Goal: Task Accomplishment & Management: Use online tool/utility

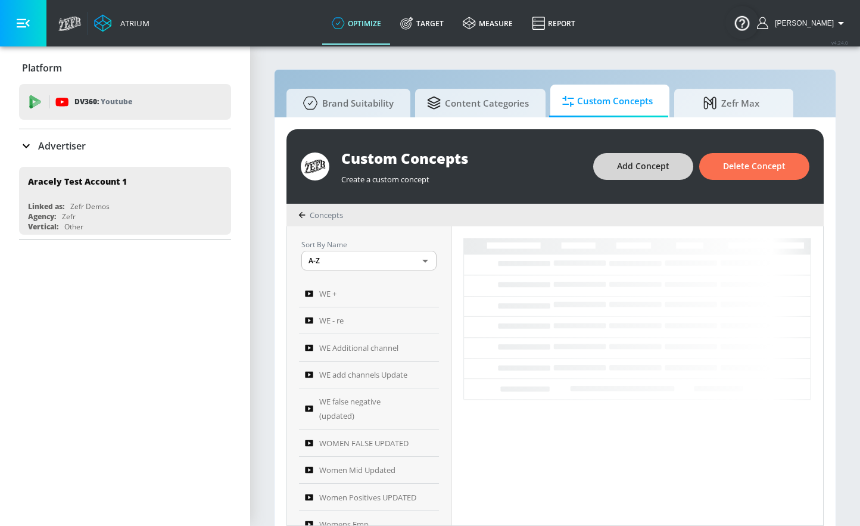
click at [655, 165] on span "Add Concept" at bounding box center [643, 166] width 52 height 15
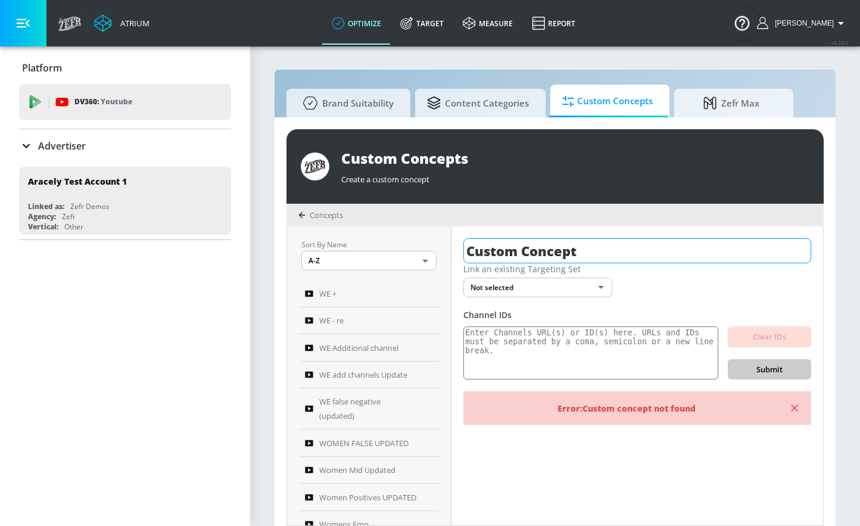
click at [558, 242] on input "Custom Concept" at bounding box center [638, 250] width 348 height 25
drag, startPoint x: 558, startPoint y: 242, endPoint x: 558, endPoint y: 249, distance: 7.2
click at [558, 249] on input "Custom Concept" at bounding box center [638, 250] width 348 height 25
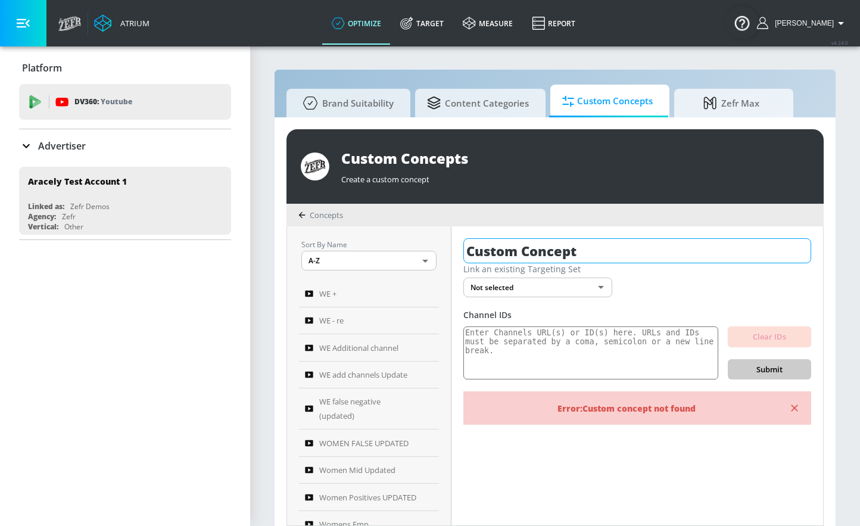
click at [559, 248] on input "Custom Concept" at bounding box center [638, 250] width 348 height 25
drag, startPoint x: 619, startPoint y: 250, endPoint x: 421, endPoint y: 250, distance: 197.8
click at [422, 250] on div "Sort By Name A-Z ASC ​ WE + WE - re WE Additional channel WE add channels Updat…" at bounding box center [555, 375] width 536 height 299
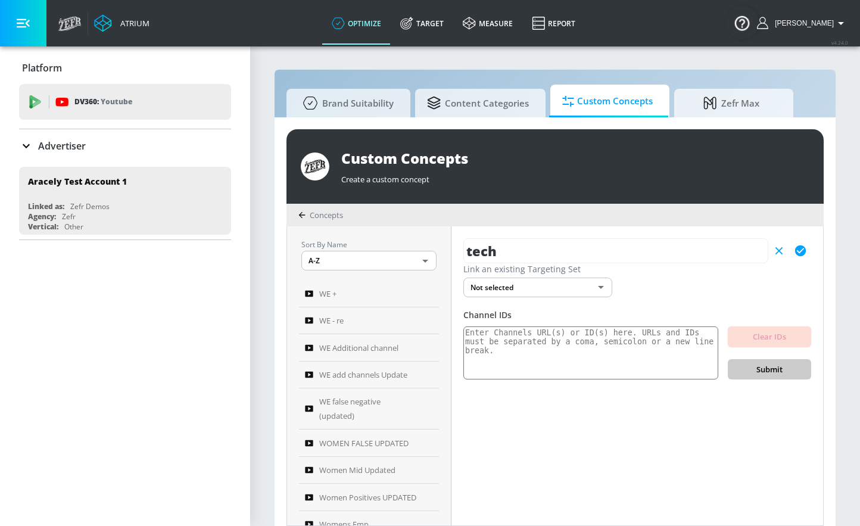
type input "tech"
click at [807, 252] on button "button" at bounding box center [800, 250] width 21 height 21
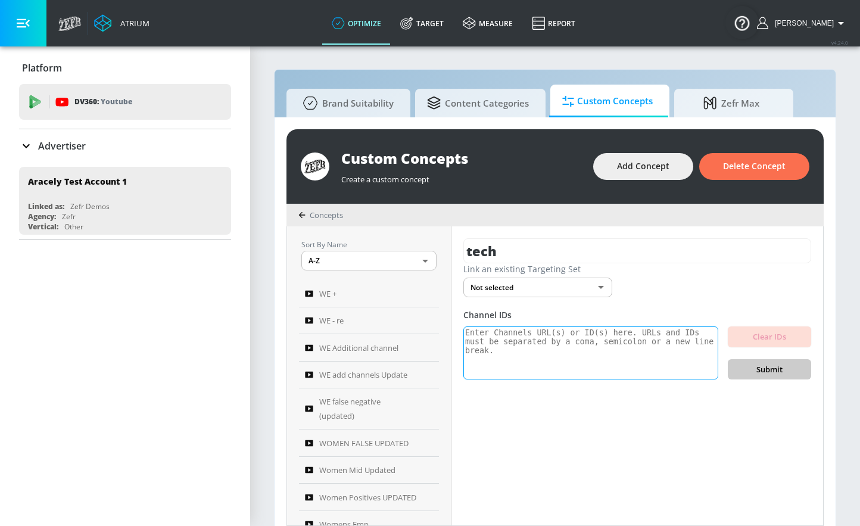
click at [511, 340] on textarea at bounding box center [591, 354] width 255 height 54
paste textarea "UCdV9InXCqJZ4koQMxtOgoFg UCLleOkpN7eUZP7FGhAHi2Jg UCr4g1-hfOdupanoE63Wd9qw UCNG…"
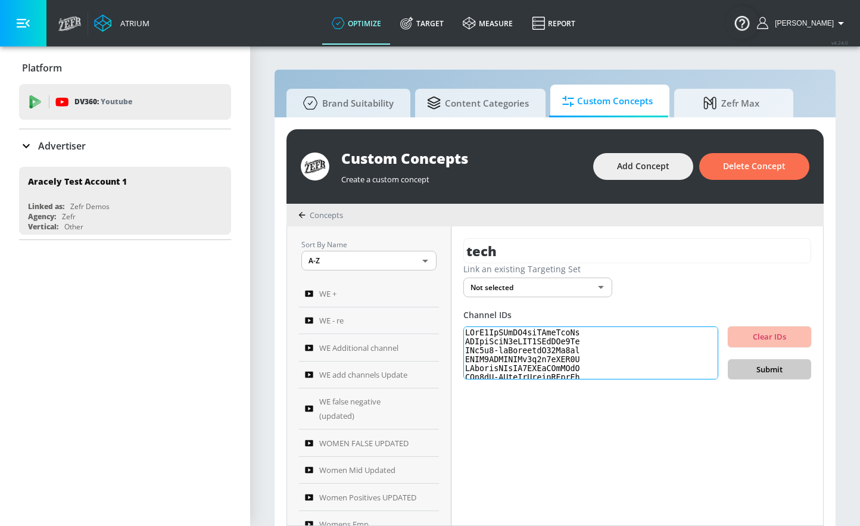
scroll to position [411, 0]
type textarea "UCdV9InXCqJZ4koQMxtOgoFg UCLleOkpN7eUZP7FGhAHi2Jg UCr4g1-hfOdupanoE63Wd9qw UCNG…"
click at [774, 372] on span "Submit" at bounding box center [770, 370] width 64 height 14
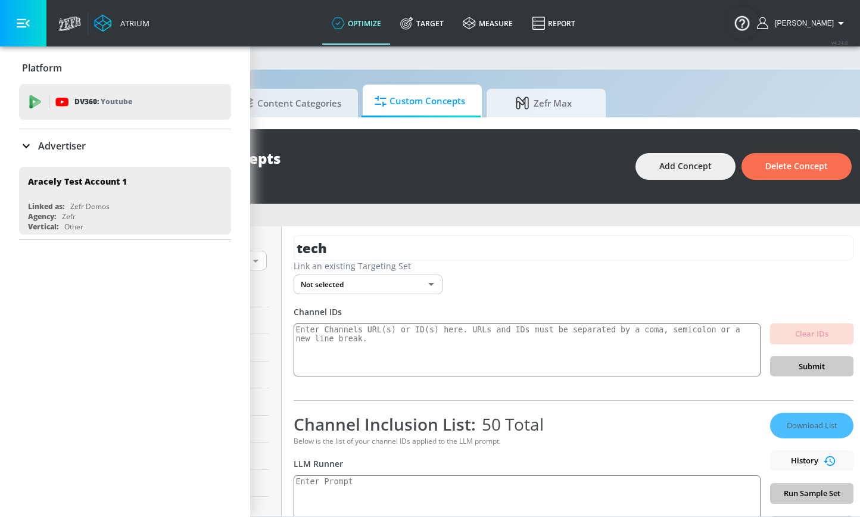
scroll to position [1, 0]
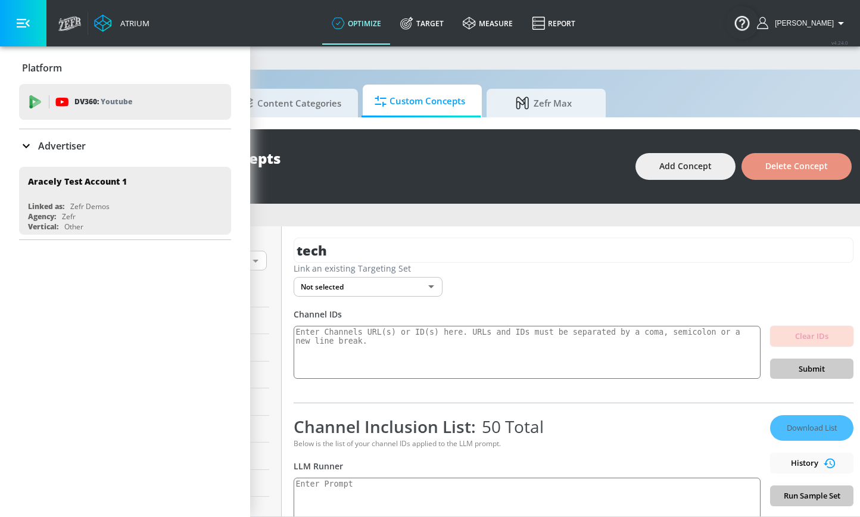
click at [815, 163] on span "Delete Concept" at bounding box center [797, 166] width 63 height 15
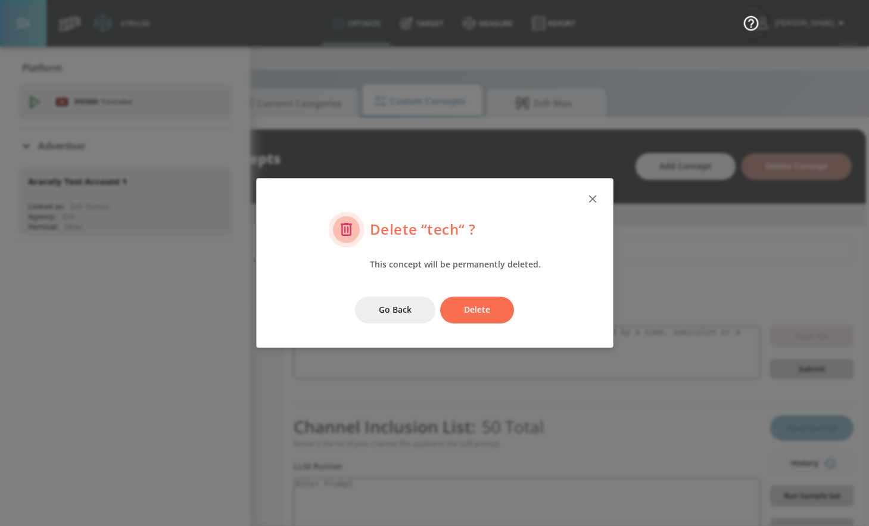
click at [473, 309] on span "Delete" at bounding box center [477, 310] width 26 height 15
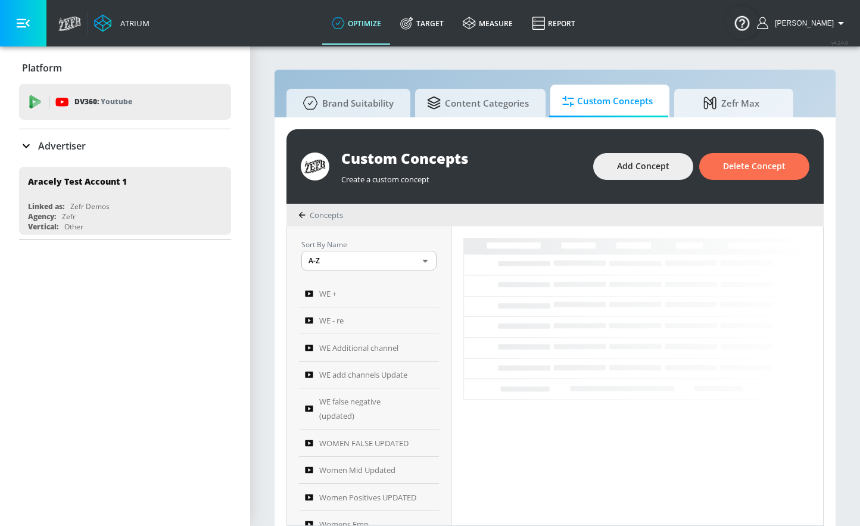
click at [445, 15] on link "Target" at bounding box center [422, 23] width 63 height 43
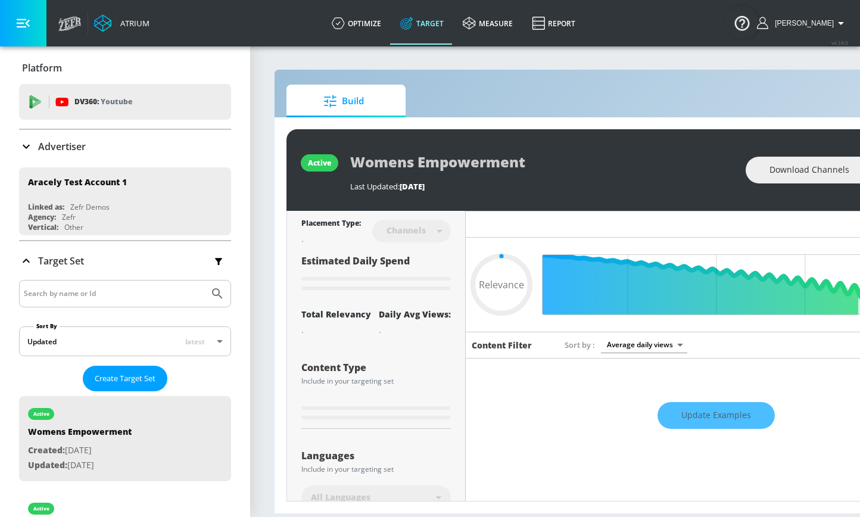
type input "0.6"
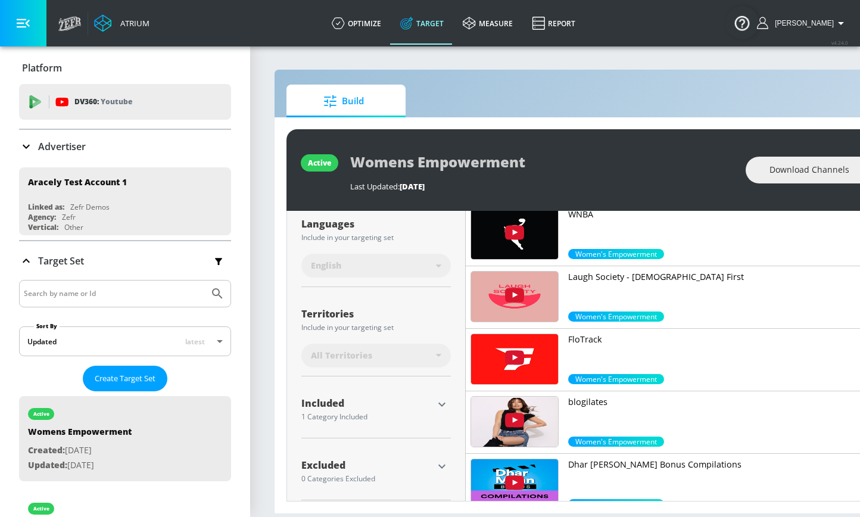
scroll to position [9, 0]
click at [443, 401] on icon "button" at bounding box center [442, 404] width 14 height 14
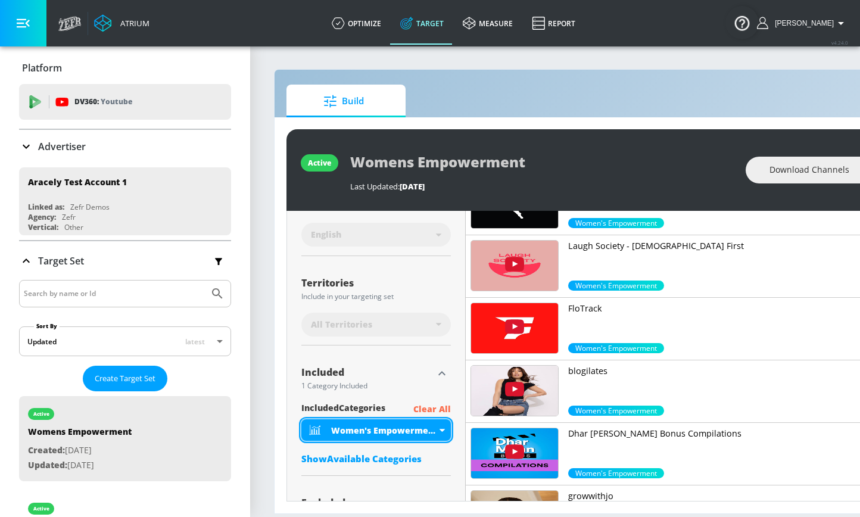
scroll to position [287, 0]
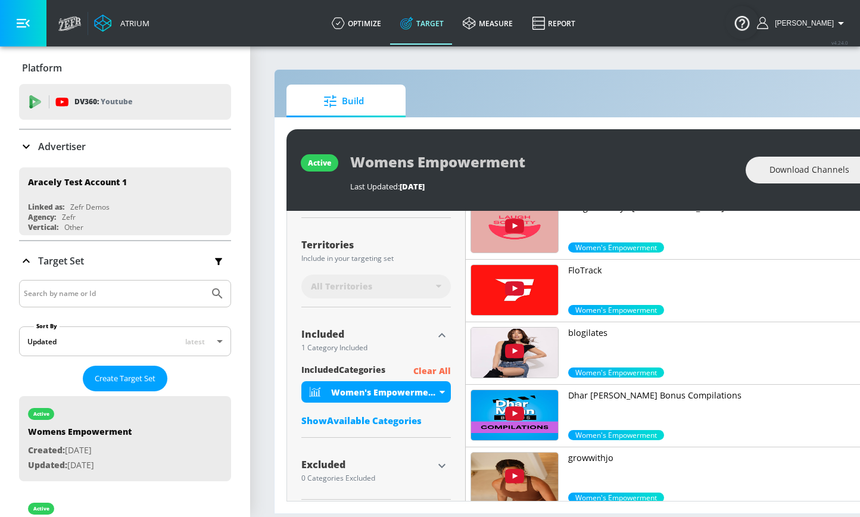
click at [422, 364] on p "Clear All" at bounding box center [433, 371] width 38 height 15
click at [434, 365] on p "Clear All" at bounding box center [433, 371] width 38 height 15
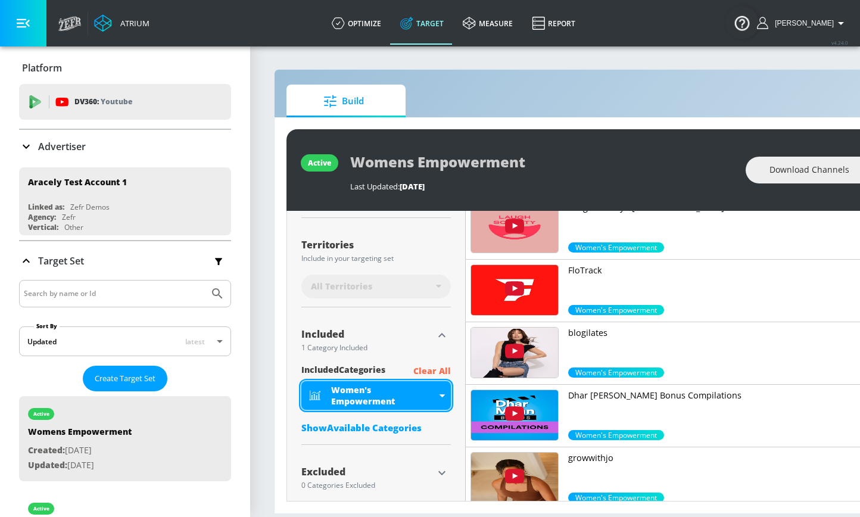
click at [416, 385] on div "Women's Empowerment" at bounding box center [383, 395] width 105 height 23
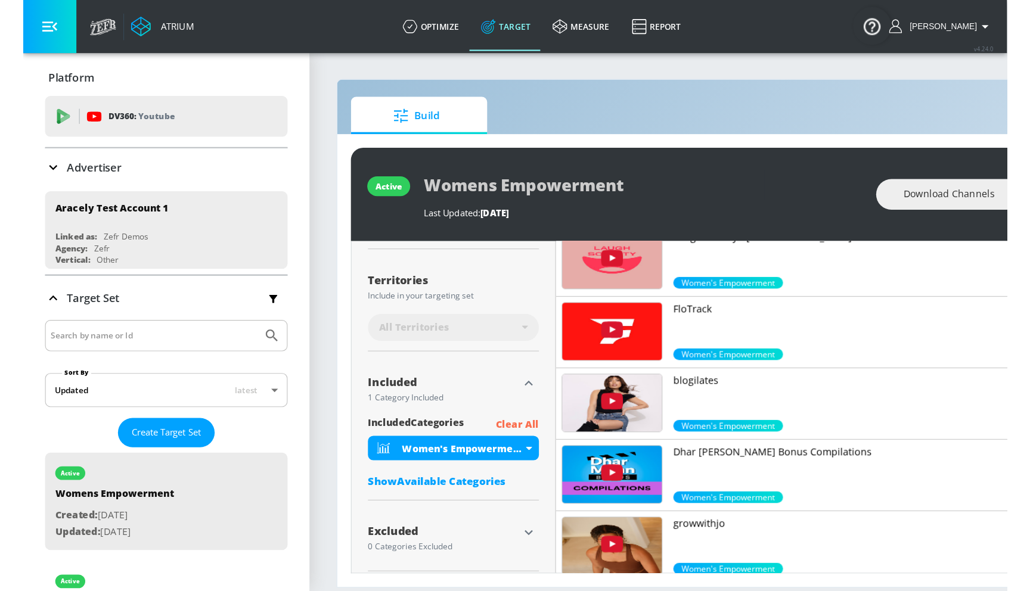
scroll to position [169, 0]
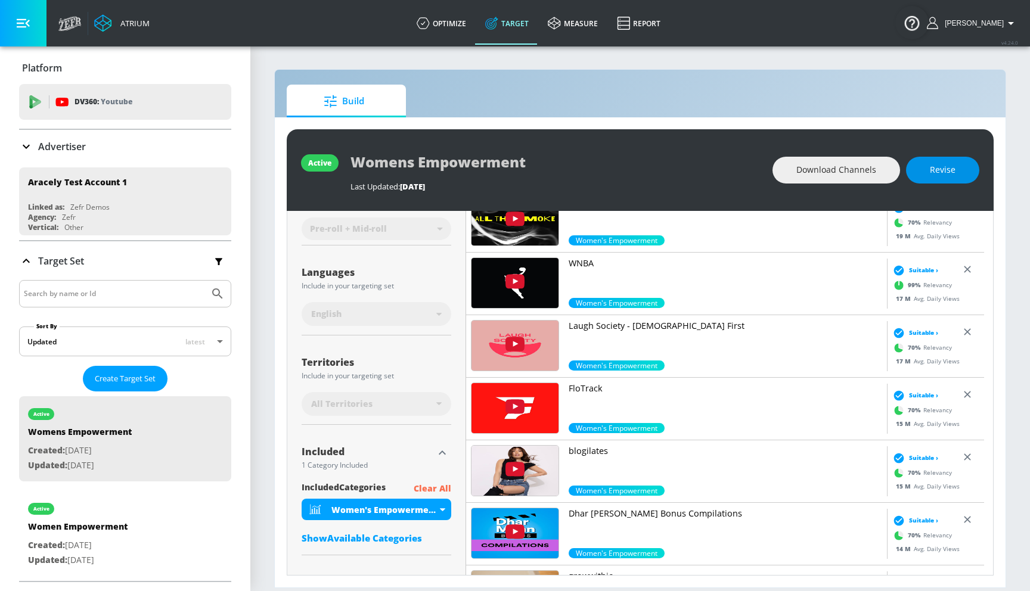
click at [869, 176] on span "Revise" at bounding box center [943, 170] width 26 height 15
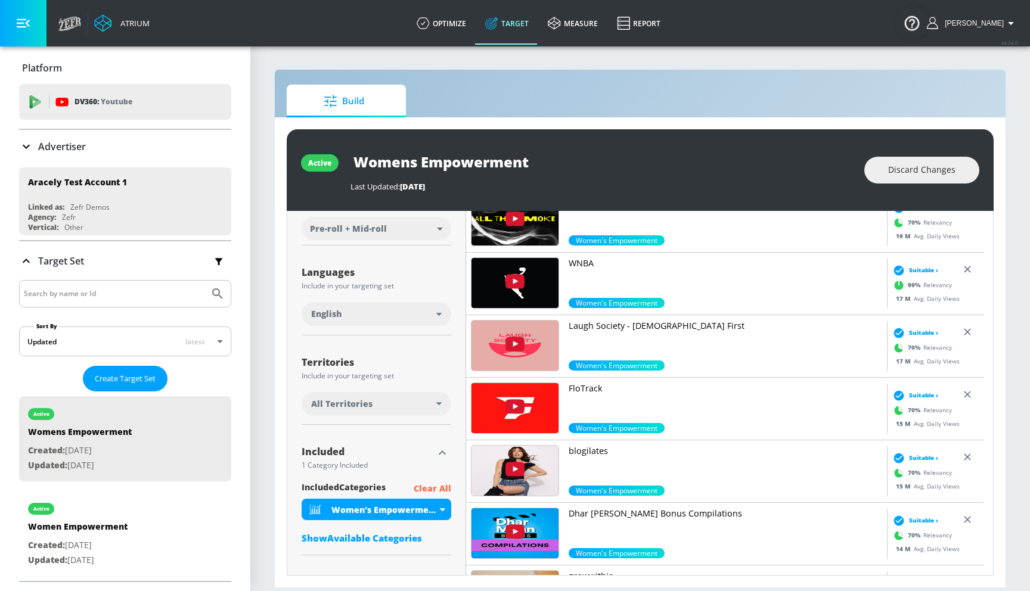
click at [438, 489] on p "Clear All" at bounding box center [433, 488] width 38 height 15
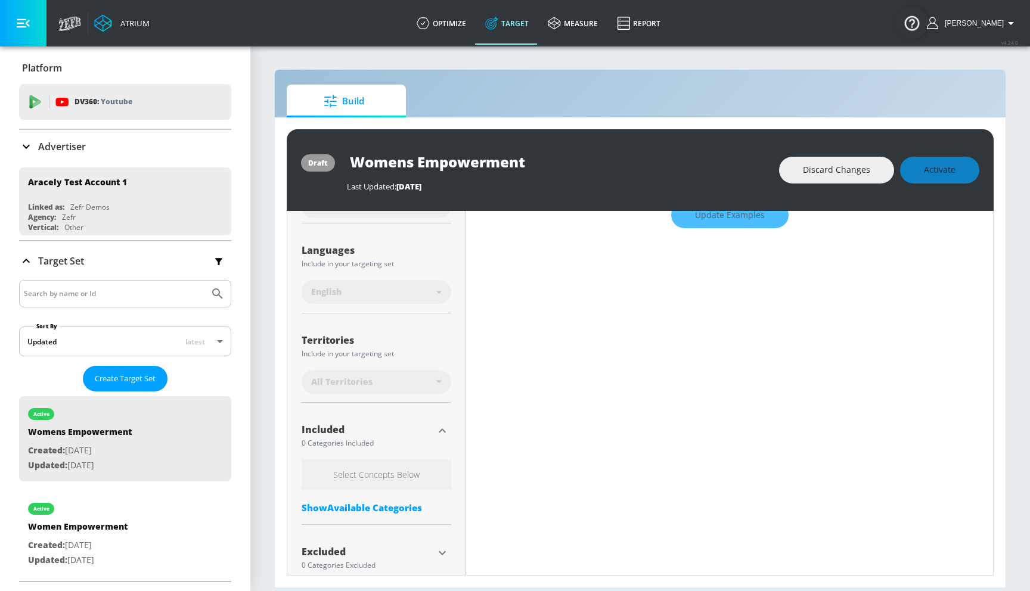
click at [366, 502] on div "Show Available Categories" at bounding box center [377, 508] width 150 height 12
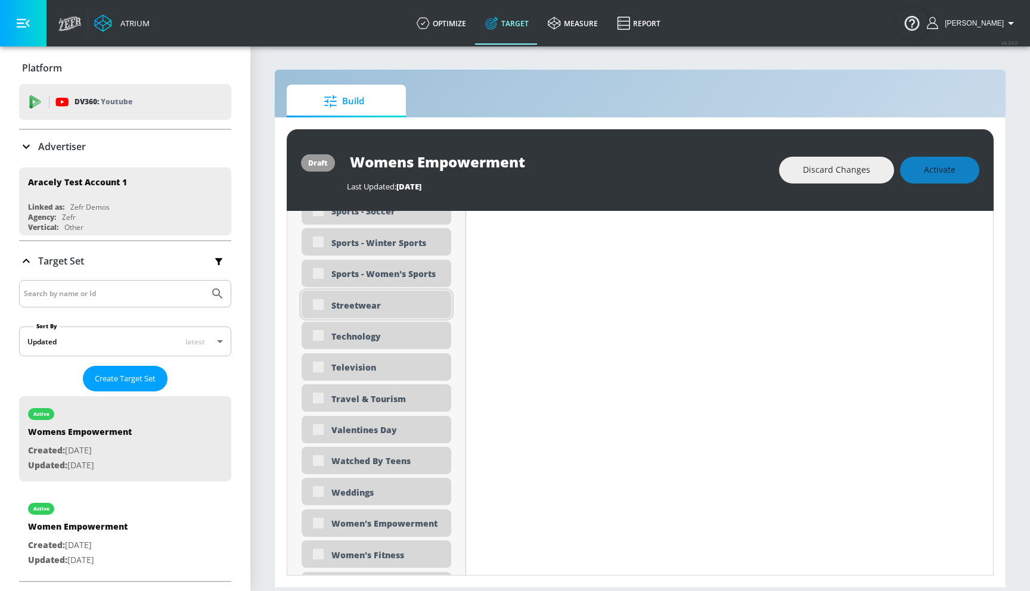
scroll to position [3687, 0]
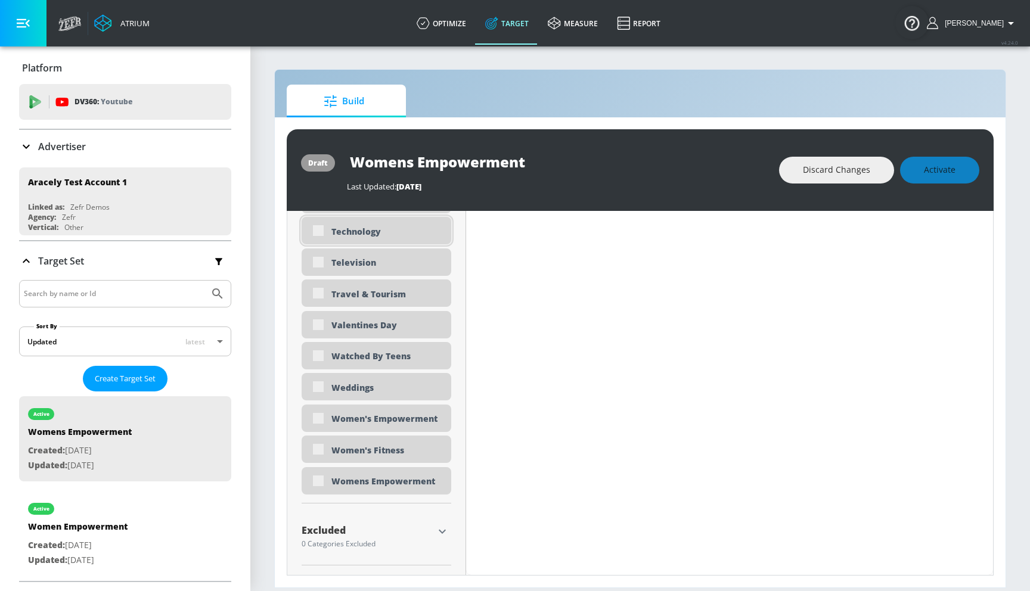
click at [365, 237] on div "Technology" at bounding box center [377, 230] width 150 height 27
click at [377, 238] on div "Technology" at bounding box center [377, 230] width 150 height 27
checkbox input "true"
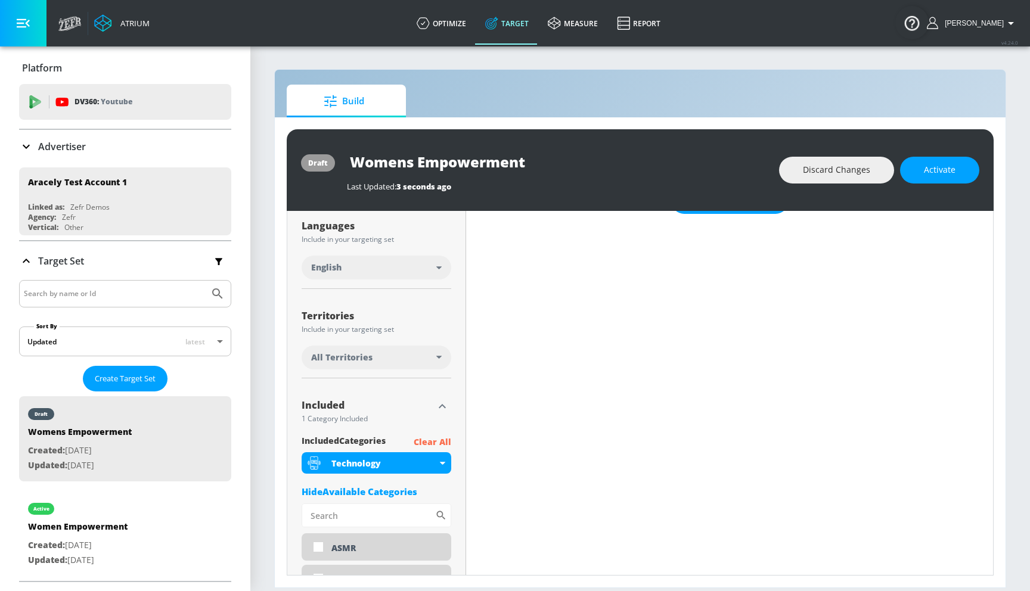
scroll to position [0, 0]
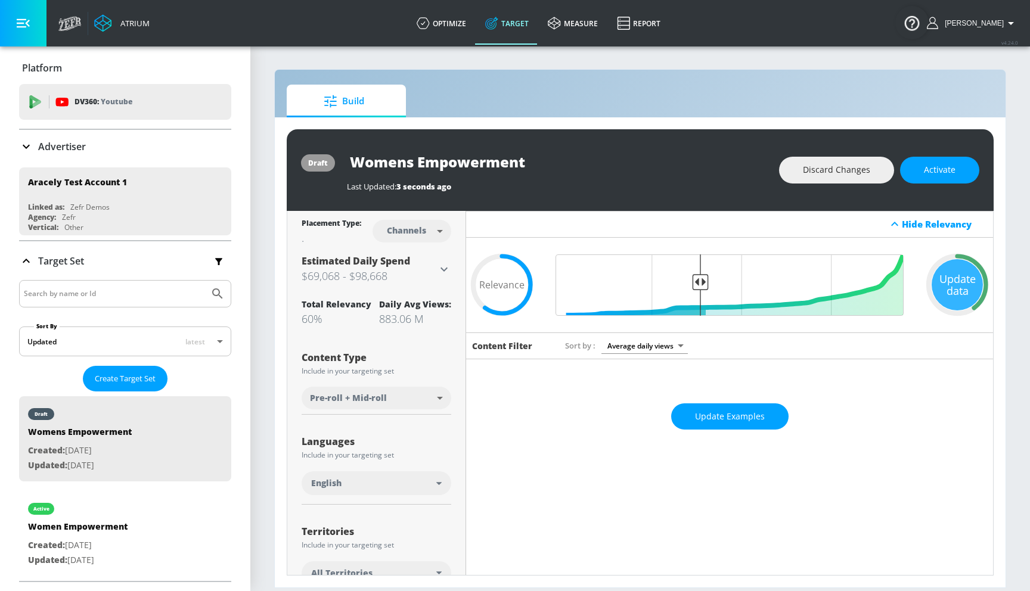
click at [513, 165] on input "Womens Empowerment" at bounding box center [496, 161] width 298 height 27
click at [515, 164] on input "Womens Empowerment" at bounding box center [496, 161] width 298 height 27
type input "Tech"
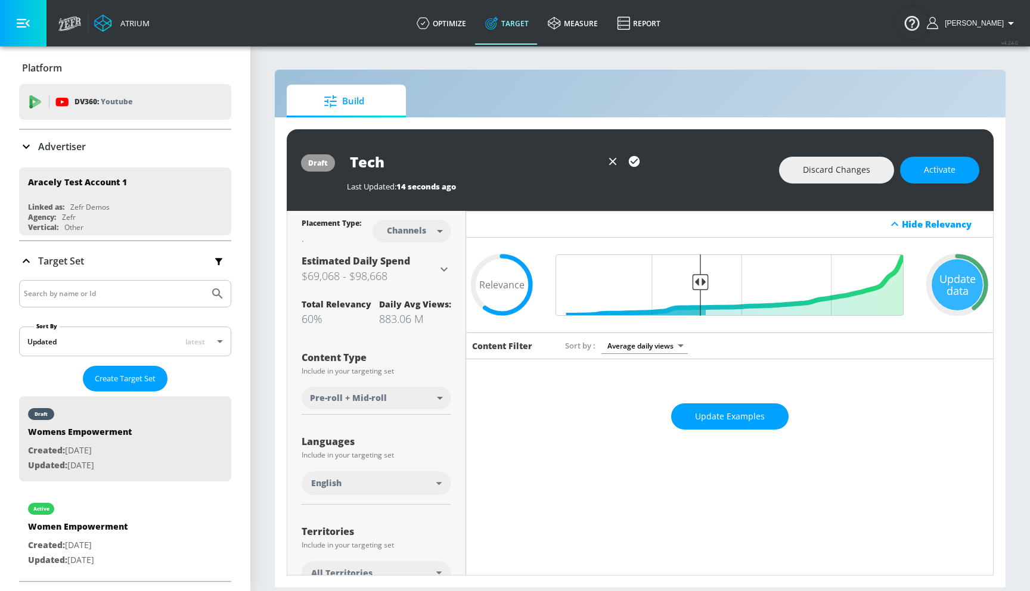
click at [628, 161] on icon "button" at bounding box center [633, 161] width 13 height 13
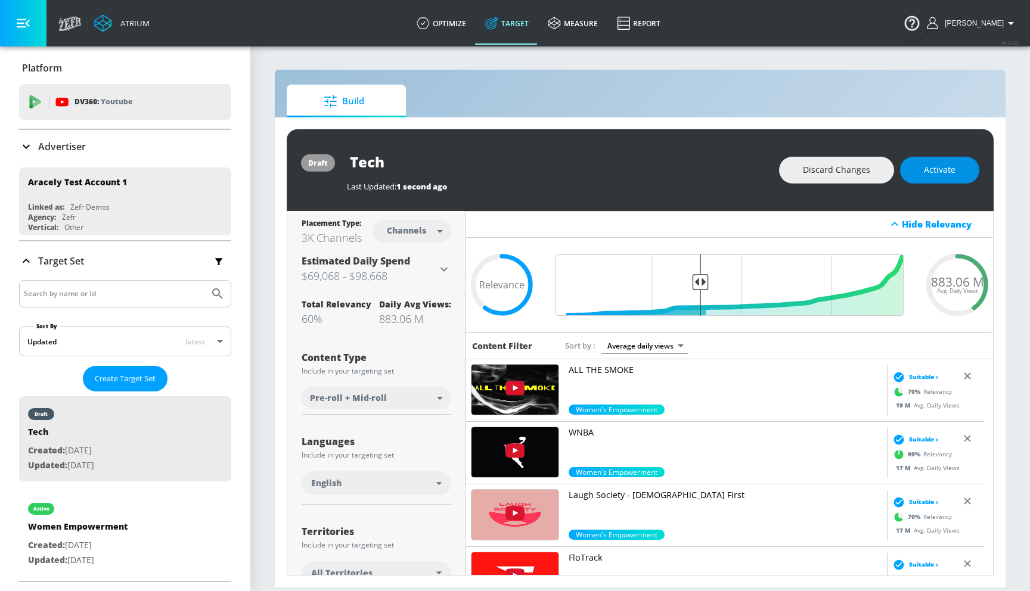
click at [869, 172] on span "Activate" at bounding box center [940, 170] width 32 height 15
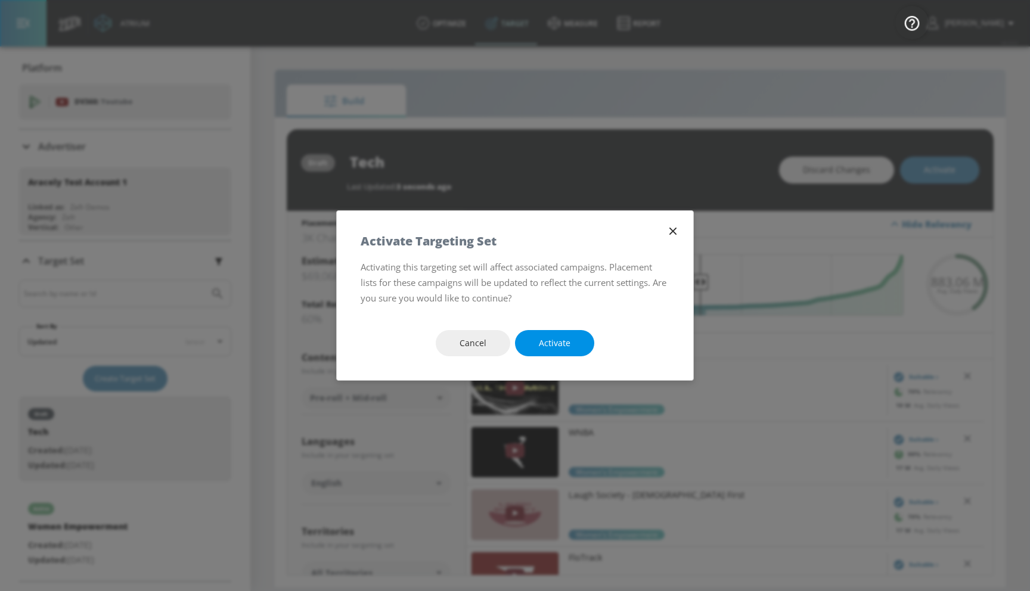
click at [569, 334] on button "Activate" at bounding box center [554, 343] width 79 height 27
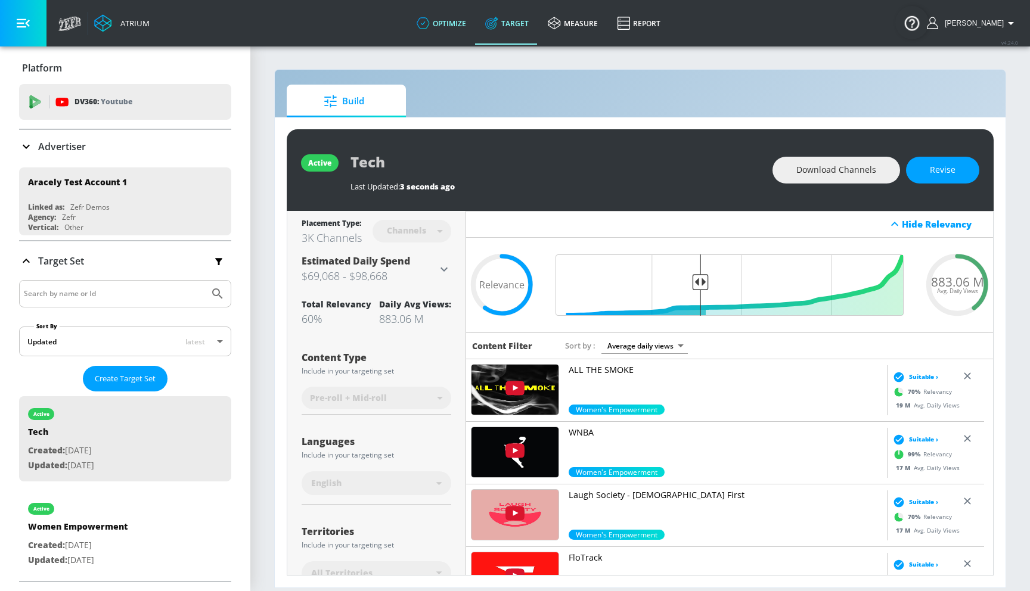
click at [458, 26] on link "optimize" at bounding box center [441, 23] width 69 height 43
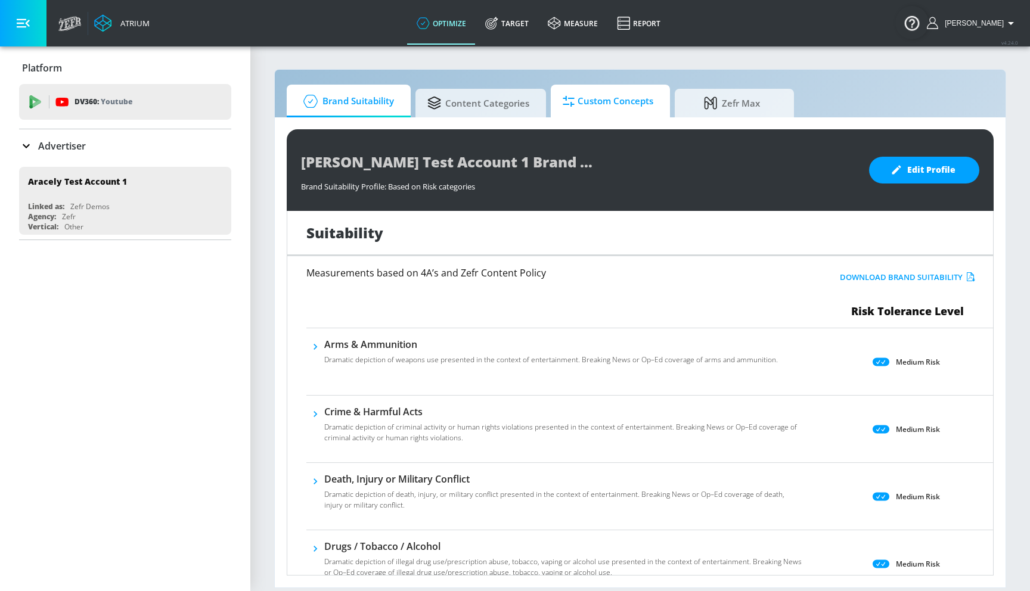
click at [607, 99] on span "Custom Concepts" at bounding box center [608, 101] width 91 height 29
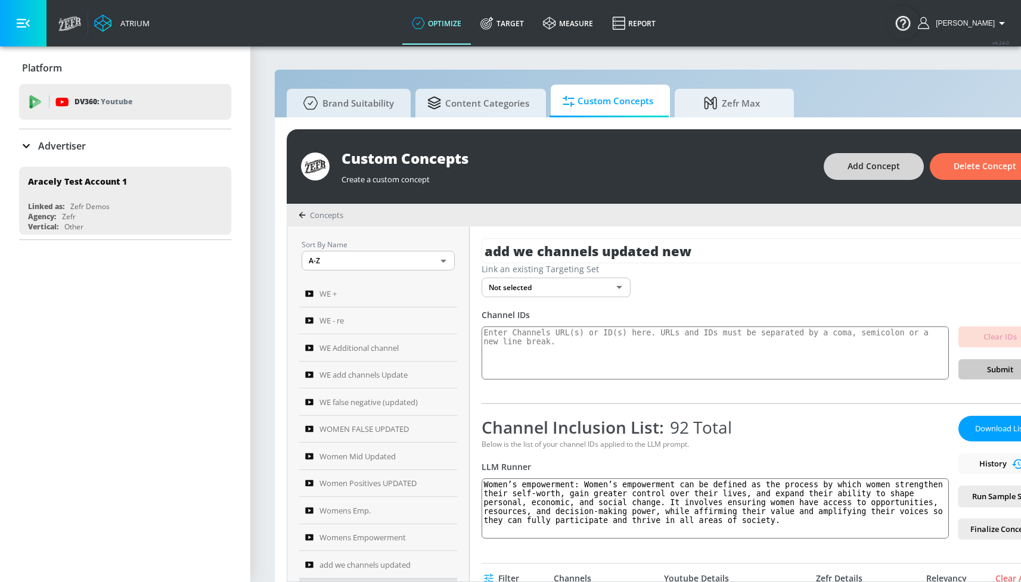
click at [869, 171] on span "Add Concept" at bounding box center [873, 166] width 52 height 15
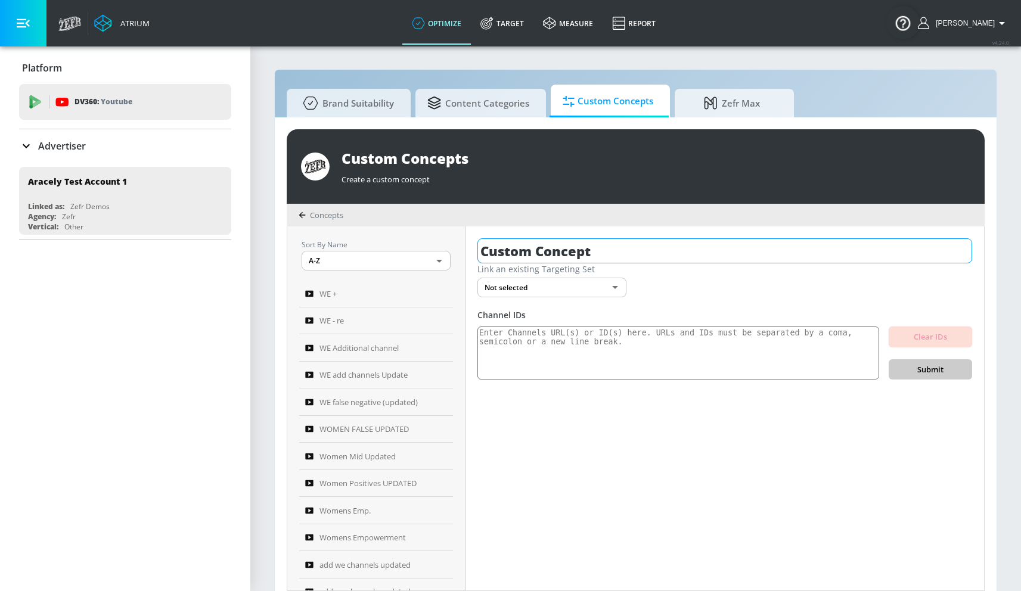
click at [571, 240] on input "Custom Concept" at bounding box center [724, 250] width 495 height 25
type input "tech"
click at [869, 246] on button "button" at bounding box center [960, 250] width 21 height 21
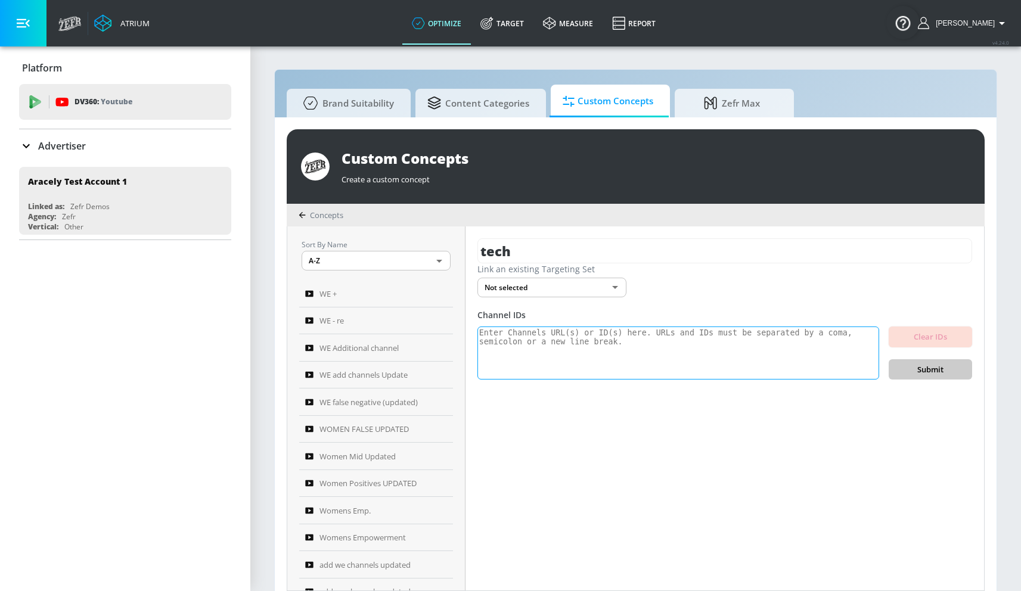
click at [600, 350] on textarea at bounding box center [678, 354] width 402 height 54
paste textarea "UCdV9InXCqJZ4koQMxtOgoFg UCLleOkpN7eUZP7FGhAHi2Jg UCr4g1-hfOdupanoE63Wd9qw UCNG…"
type textarea "UCdV9InXCqJZ4koQMxtOgoFg UCLleOkpN7eUZP7FGhAHi2Jg UCr4g1-hfOdupanoE63Wd9qw UCNG…"
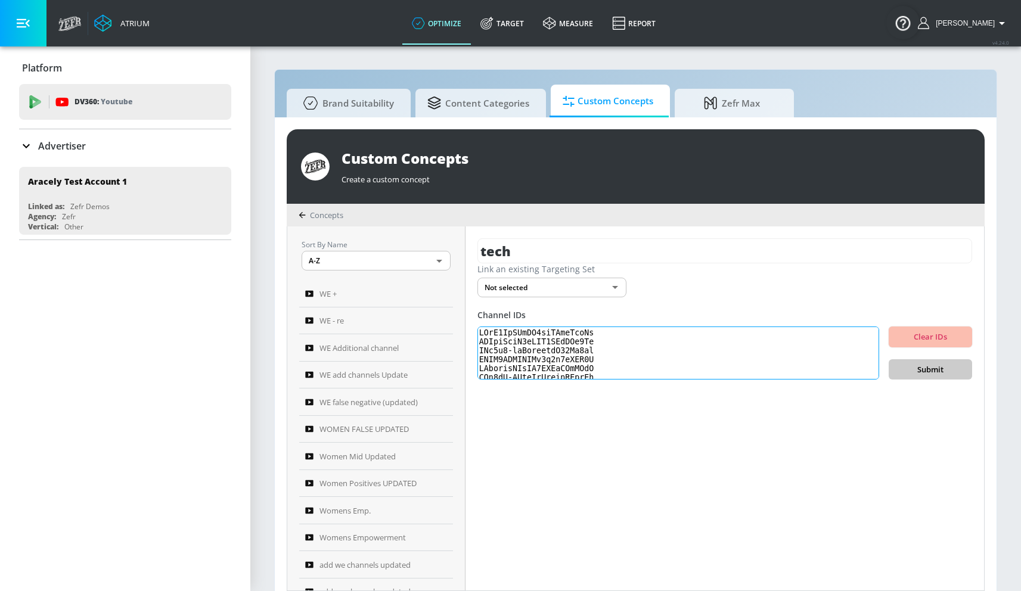
scroll to position [411, 0]
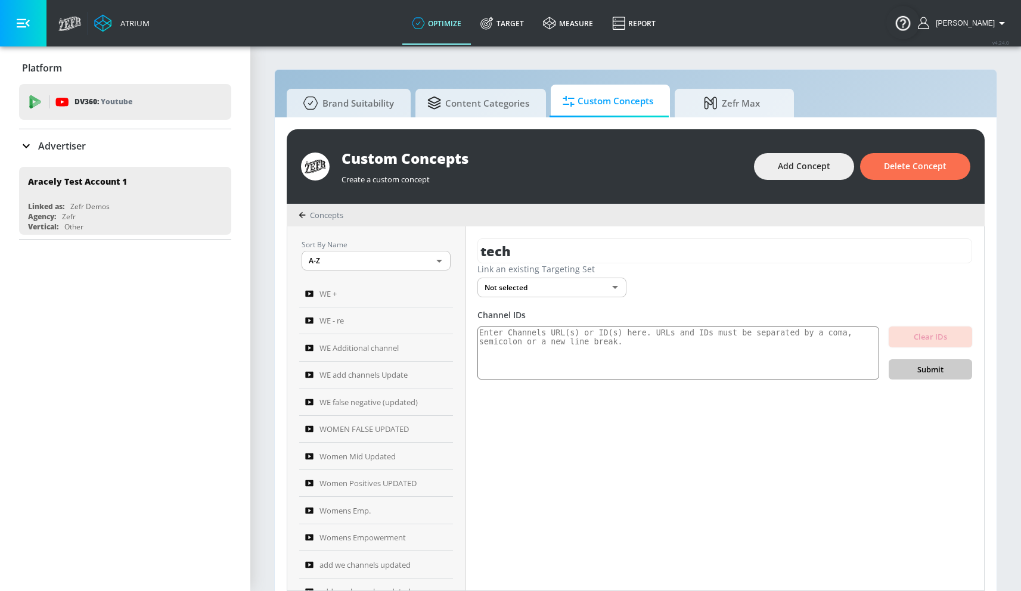
click at [648, 317] on div "Channel IDs" at bounding box center [724, 314] width 495 height 11
click at [622, 341] on textarea at bounding box center [678, 354] width 402 height 54
paste textarea "UCdV9InXCqJZ4koQMxtOgoFg UCLleOkpN7eUZP7FGhAHi2Jg UCr4g1-hfOdupanoE63Wd9qw UCNG…"
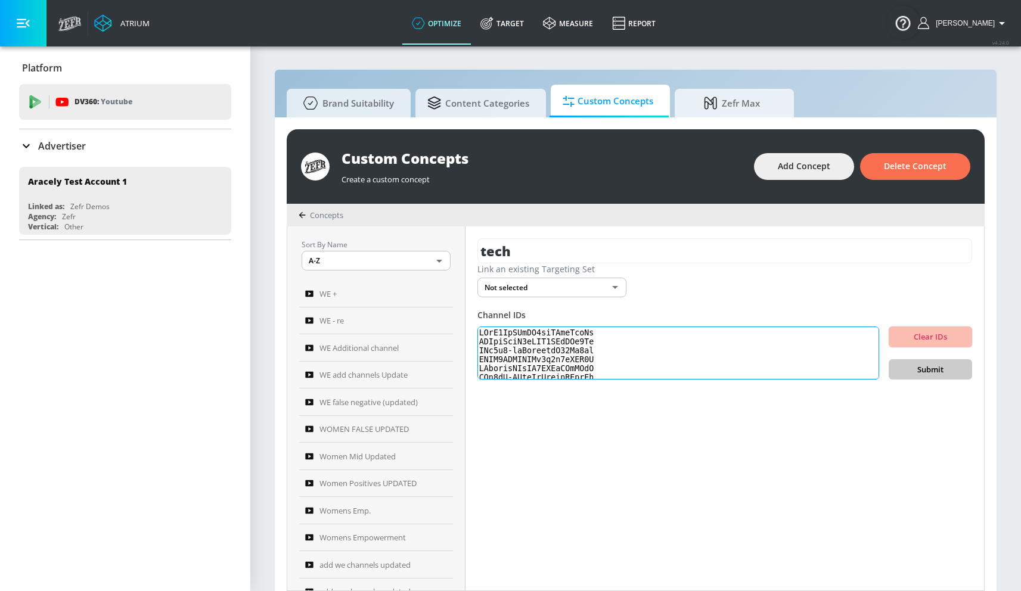
scroll to position [411, 0]
type textarea "UCdV9InXCqJZ4koQMxtOgoFg UCLleOkpN7eUZP7FGhAHi2Jg UCr4g1-hfOdupanoE63Wd9qw UCNG…"
click at [869, 366] on span "Submit" at bounding box center [930, 370] width 64 height 14
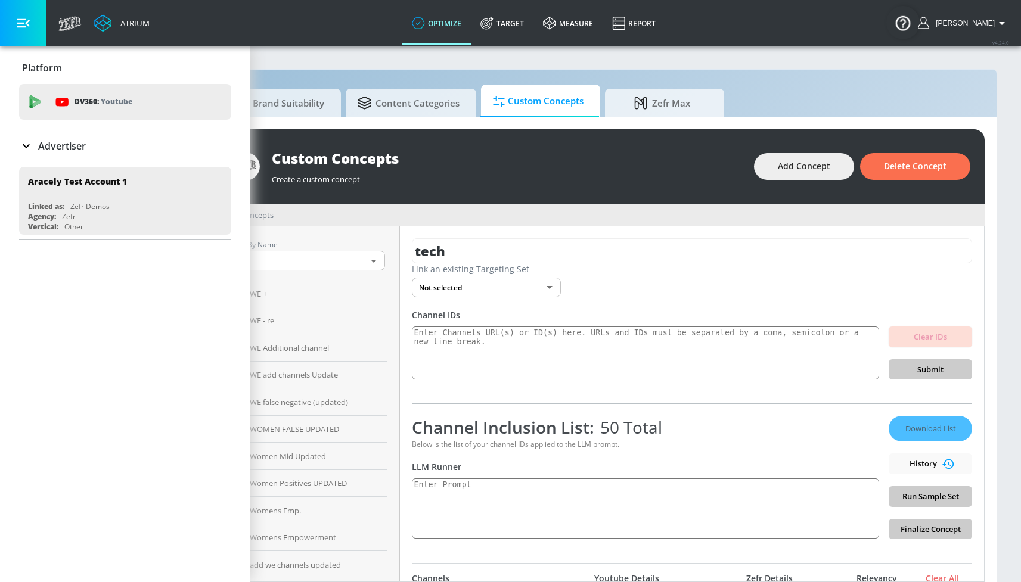
scroll to position [0, 75]
click at [488, 503] on textarea at bounding box center [645, 508] width 467 height 60
paste textarea "technology": "Technology content focuses on tech discussions about innovation, …"
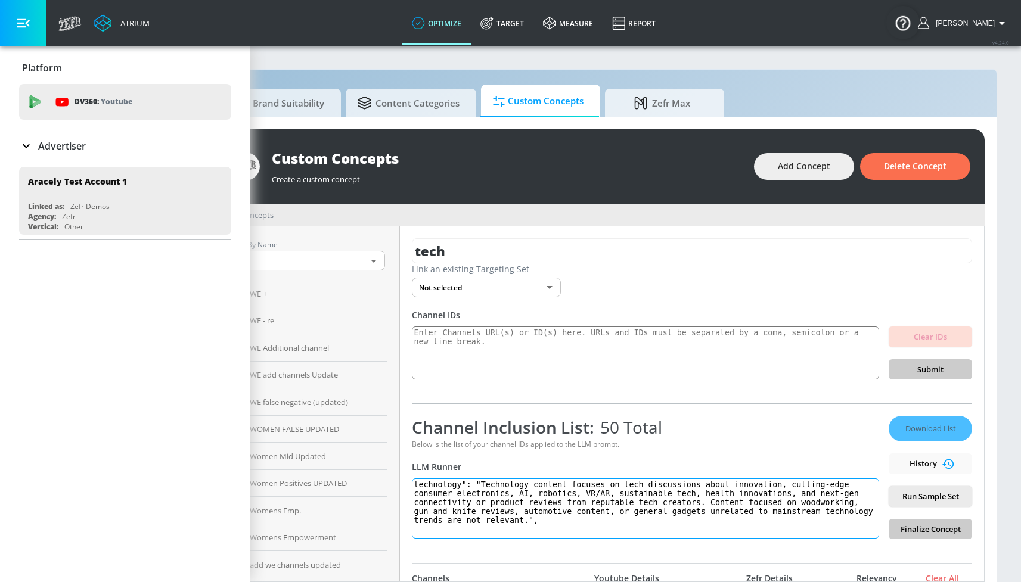
click at [464, 483] on textarea "technology": "Technology content focuses on tech discussions about innovation, …" at bounding box center [645, 508] width 467 height 60
click at [476, 483] on textarea "technology: "Technology content focuses on tech discussions about innovation, c…" at bounding box center [645, 508] width 467 height 60
click at [563, 526] on textarea "technology: Technology content focuses on tech discussions about innovation, cu…" at bounding box center [645, 508] width 467 height 60
click at [869, 501] on span "Run Sample Set" at bounding box center [930, 497] width 64 height 14
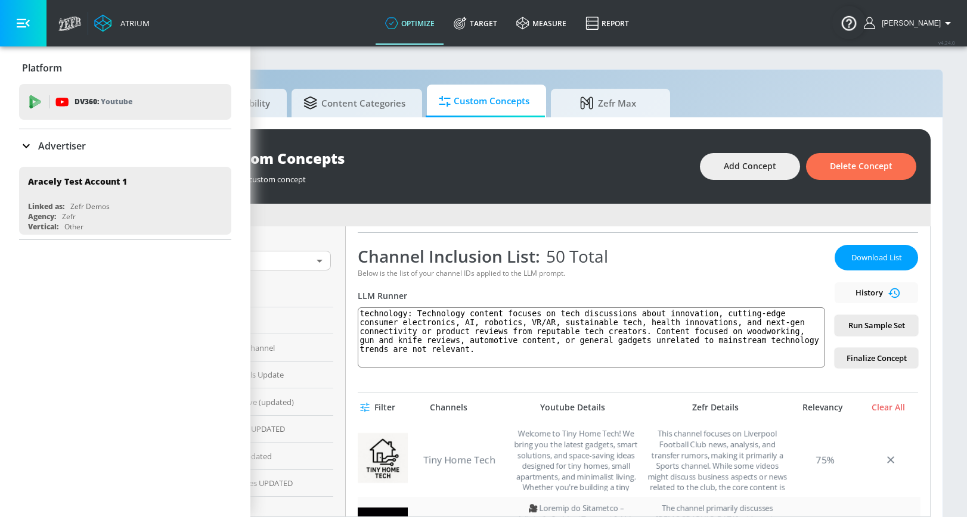
scroll to position [0, 134]
click at [24, 21] on icon "button" at bounding box center [23, 23] width 13 height 13
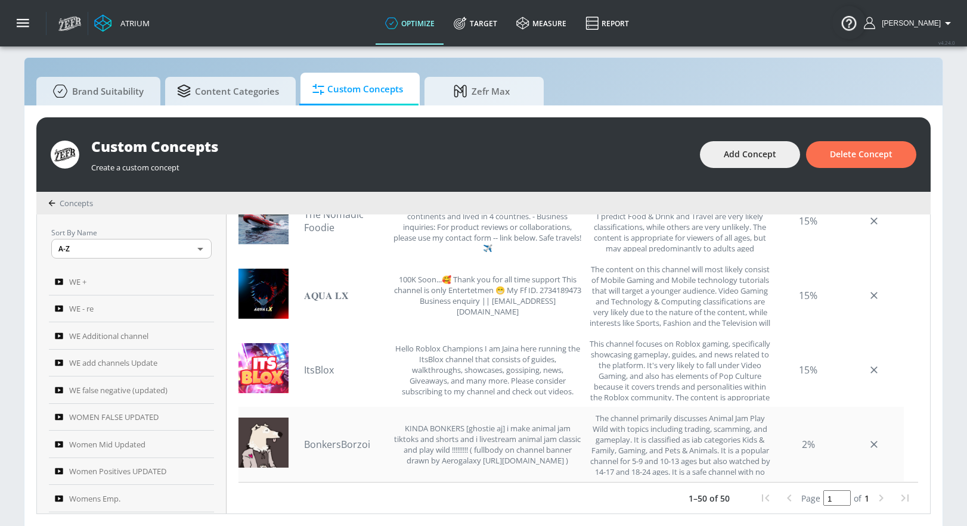
scroll to position [13, 0]
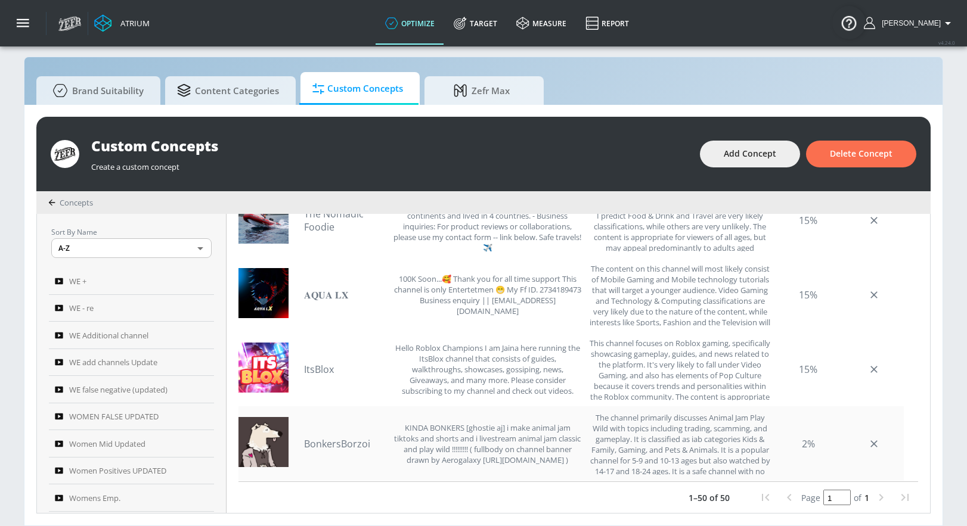
click at [340, 448] on link "BonkersBorzoi" at bounding box center [345, 443] width 83 height 13
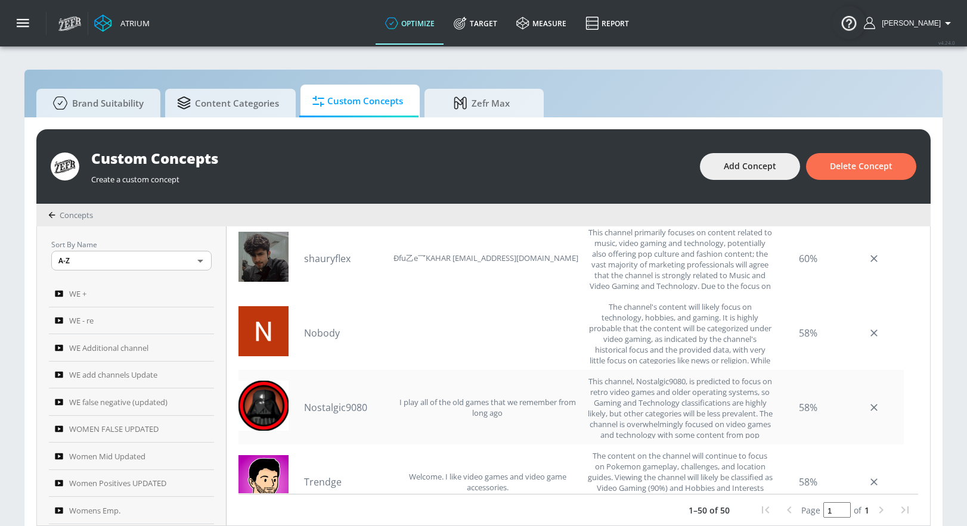
scroll to position [0, 0]
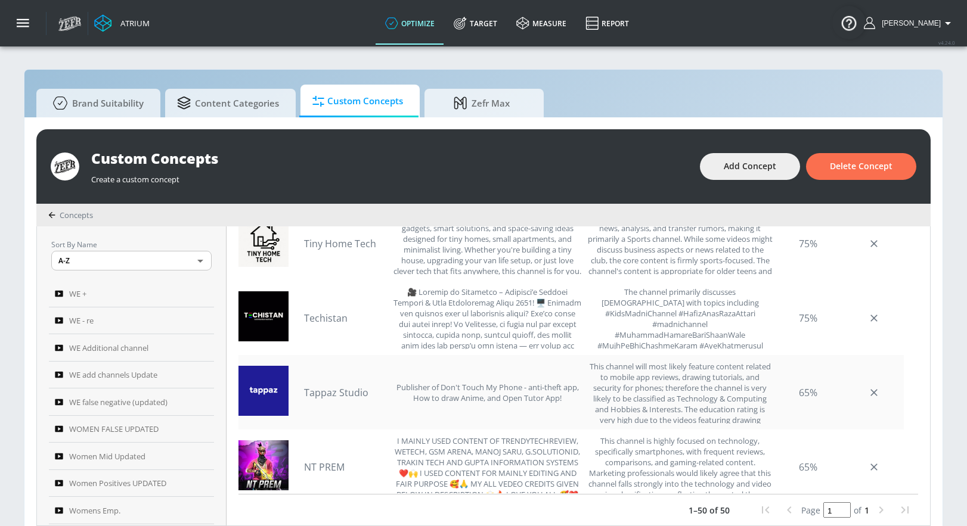
click at [354, 389] on link "Tappaz Studio" at bounding box center [345, 392] width 83 height 13
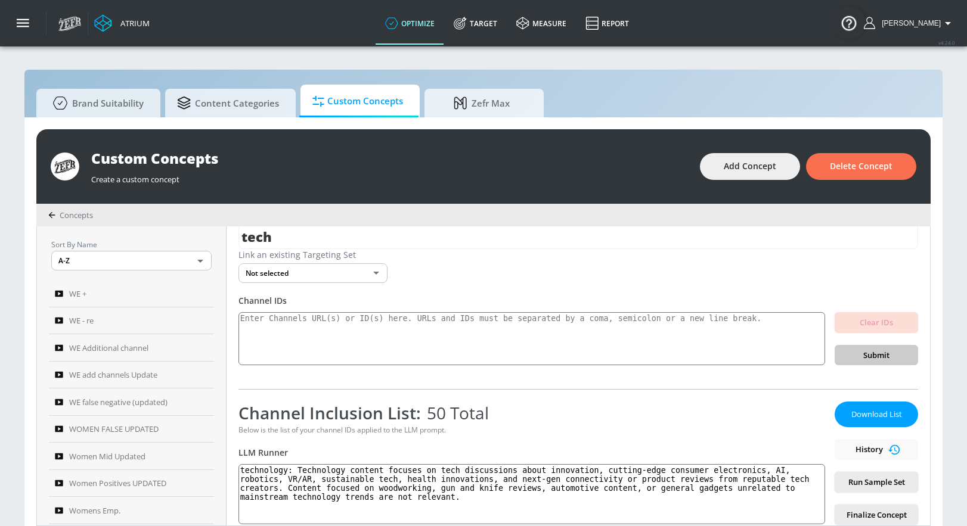
scroll to position [51, 0]
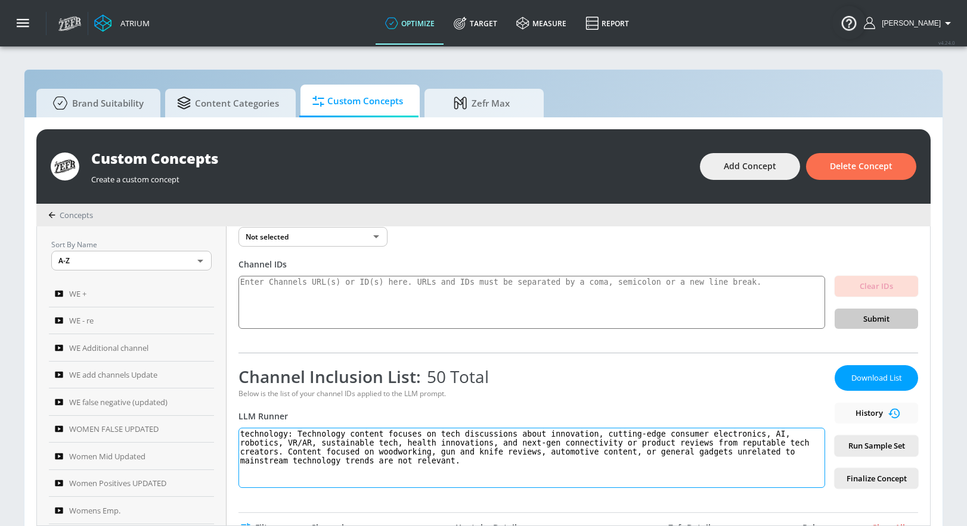
drag, startPoint x: 450, startPoint y: 455, endPoint x: 252, endPoint y: 417, distance: 201.5
click at [252, 417] on div "Channel Inclusion List: 50 Total Below is the list of your channel IDs applied …" at bounding box center [531, 426] width 586 height 123
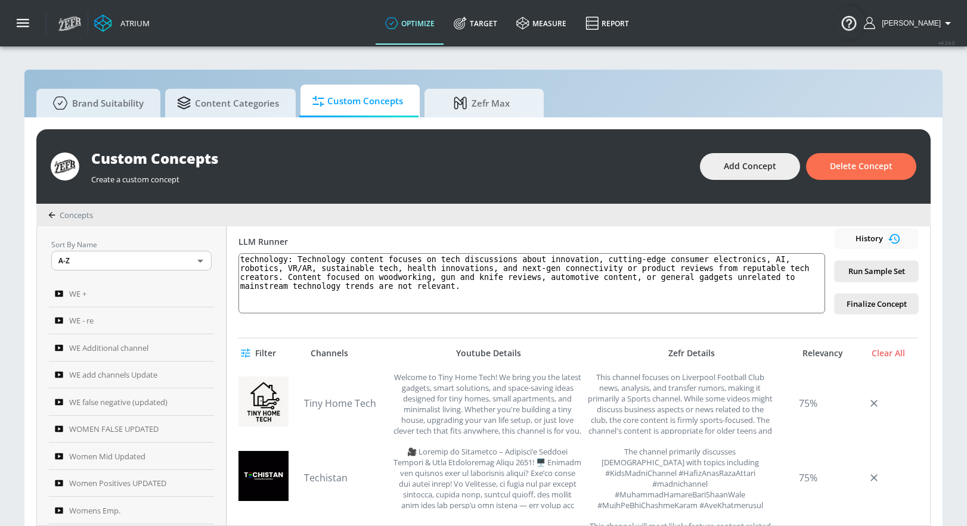
scroll to position [0, 0]
click at [310, 254] on textarea "technology: Technology content focuses on tech discussions about innovation, cu…" at bounding box center [531, 283] width 586 height 60
drag, startPoint x: 303, startPoint y: 258, endPoint x: 501, endPoint y: 307, distance: 204.5
click at [498, 310] on textarea "technology: Technology content focuses on tech discussions about innovation, cu…" at bounding box center [531, 283] width 586 height 60
paste textarea "includes electronics product reviews, tech news, technology developments of the…"
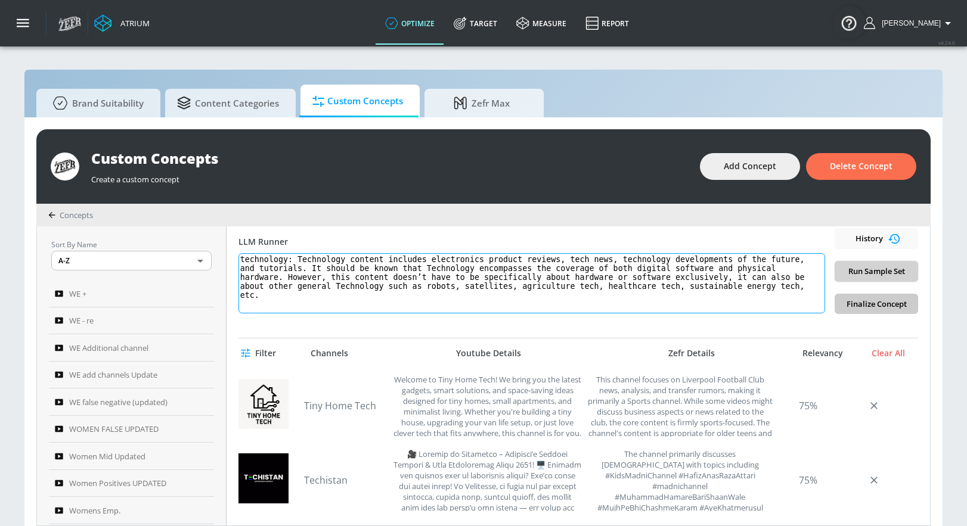
type textarea "technology: Technology content includes electronics product reviews, tech news,…"
click at [853, 272] on span "Run Sample Set" at bounding box center [876, 272] width 64 height 14
